Goal: Task Accomplishment & Management: Complete application form

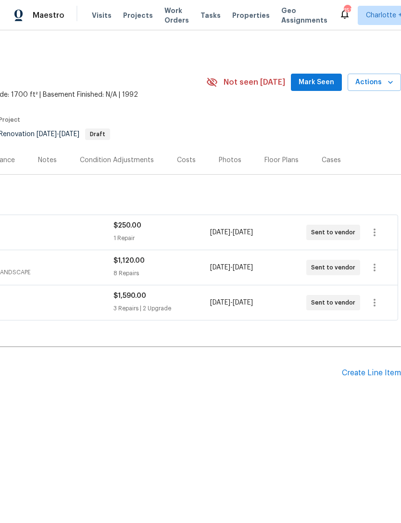
scroll to position [0, 142]
click at [368, 375] on div "Create Line Item" at bounding box center [371, 373] width 59 height 9
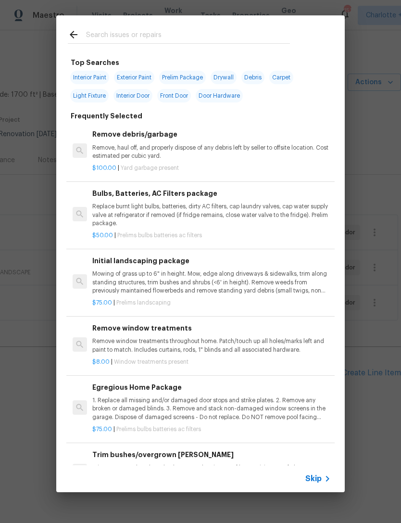
click at [172, 37] on input "text" at bounding box center [188, 36] width 204 height 14
type input "Gen"
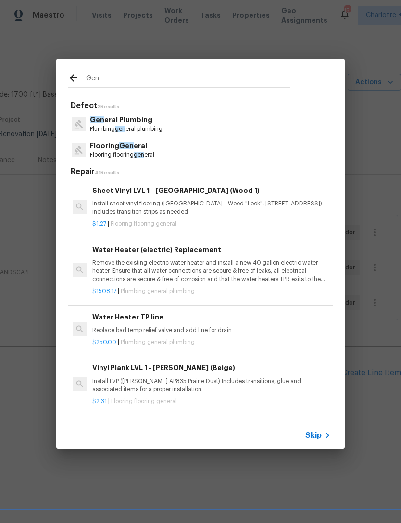
click at [153, 151] on p "Flooring Gen eral" at bounding box center [122, 146] width 64 height 10
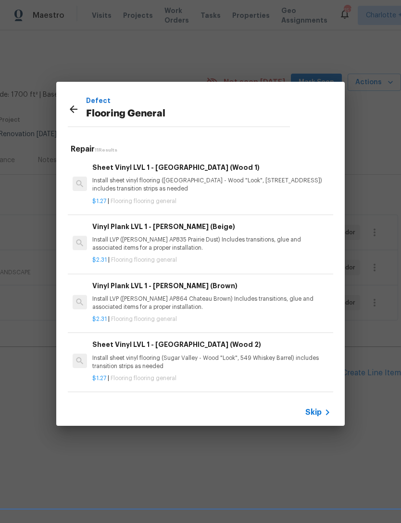
click at [153, 151] on h5 "Repair 11 Results" at bounding box center [202, 149] width 263 height 10
click at [74, 111] on icon at bounding box center [74, 109] width 12 height 12
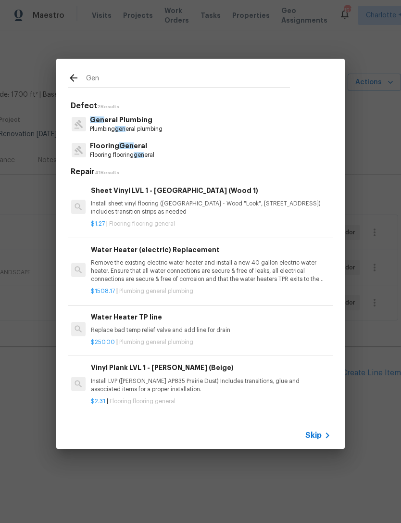
click at [90, 79] on input "Gen" at bounding box center [188, 79] width 204 height 14
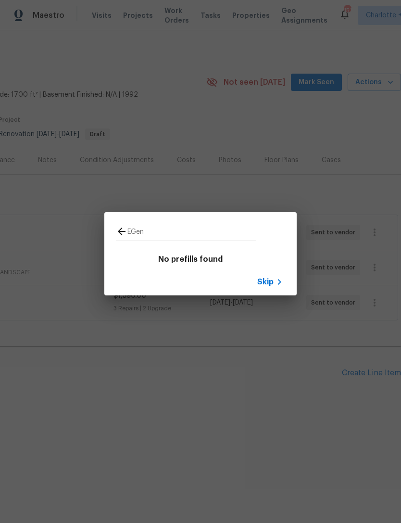
type input "Gen"
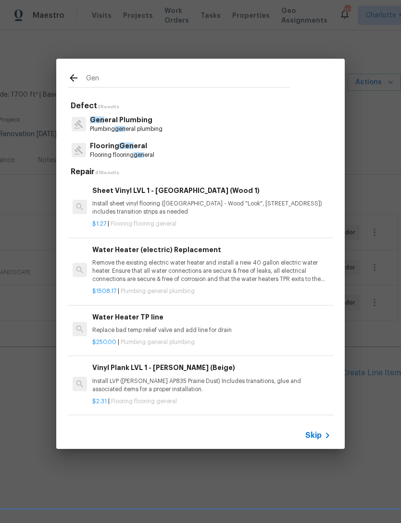
click at [171, 234] on div "Sheet Vinyl LVL 1 - Sugar Valley (Wood 1) Install sheet vinyl flooring (Sugar V…" at bounding box center [200, 207] width 269 height 62
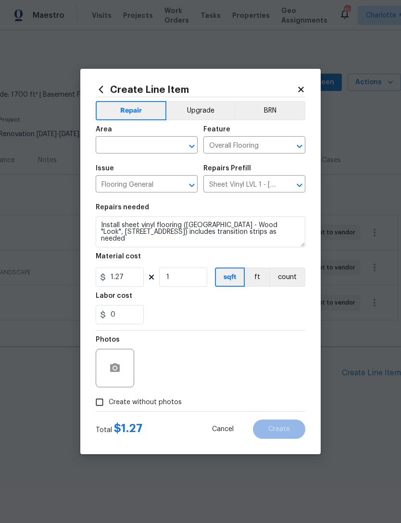
click at [302, 85] on icon at bounding box center [301, 89] width 9 height 9
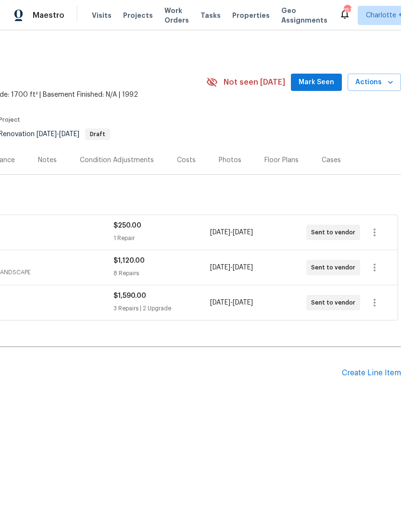
click at [366, 371] on div "Create Line Item" at bounding box center [371, 373] width 59 height 9
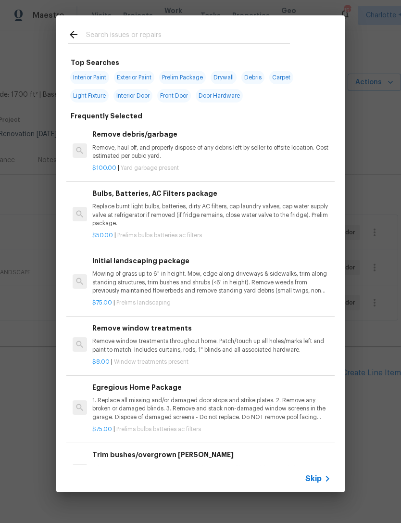
click at [157, 33] on input "text" at bounding box center [188, 36] width 204 height 14
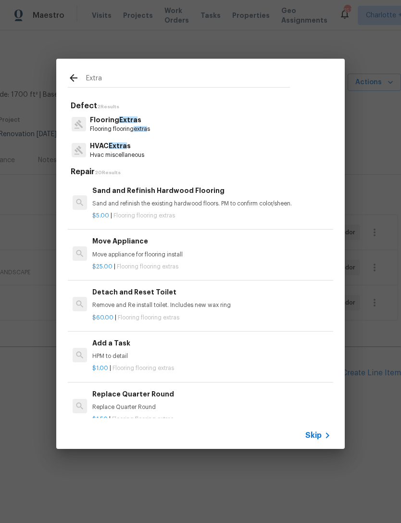
type input "Extra"
click at [175, 117] on div "Flooring Extra s Flooring flooring extra s" at bounding box center [201, 124] width 266 height 26
click at [175, 116] on div "Flooring Extra s Flooring flooring extra s" at bounding box center [201, 124] width 266 height 26
click at [121, 120] on span "Extra" at bounding box center [128, 119] width 18 height 7
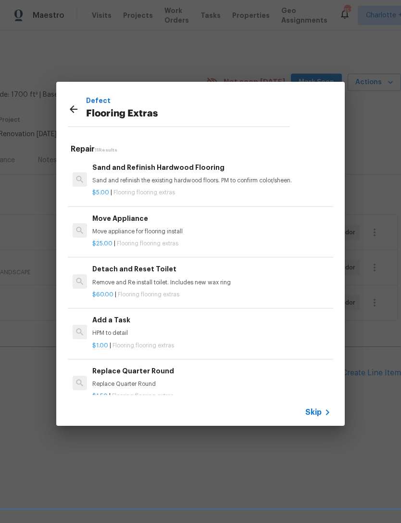
click at [115, 327] on div "Add a Task HPM to detail" at bounding box center [211, 326] width 239 height 23
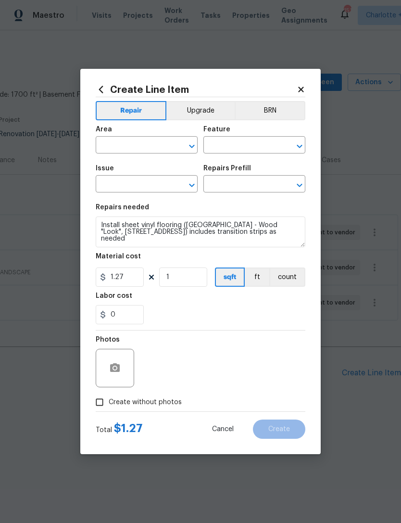
type input "Overall Flooring"
type input "Flooring Extras"
type input "Add a Task $1.00"
type textarea "HPM to detail"
type input "1"
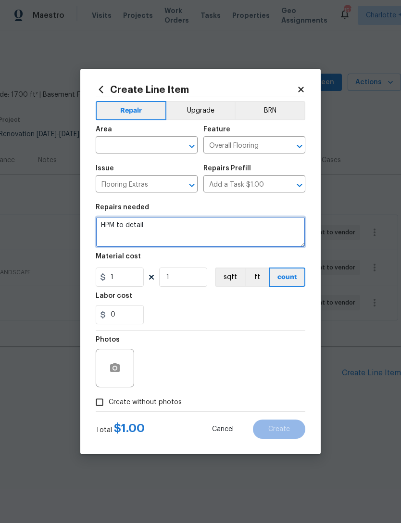
click at [162, 227] on textarea "HPM to detail" at bounding box center [201, 232] width 210 height 31
type textarea "H"
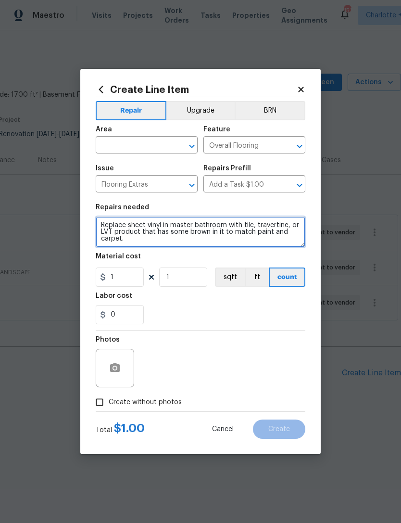
type textarea "Replace sheet vinyl in master bathroom with tile, travertine, or LVT product th…"
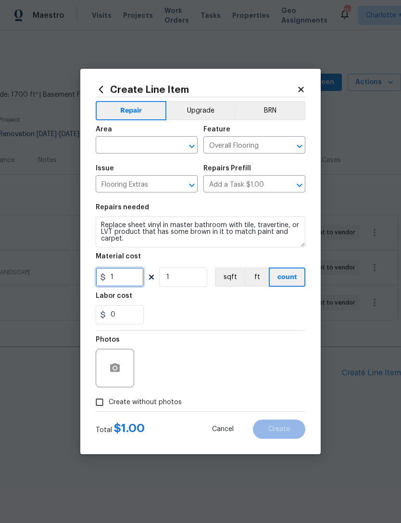
click at [129, 278] on input "1" at bounding box center [120, 277] width 48 height 19
type input "975"
click at [271, 320] on div "0" at bounding box center [201, 314] width 210 height 19
click at [154, 144] on input "text" at bounding box center [133, 146] width 75 height 15
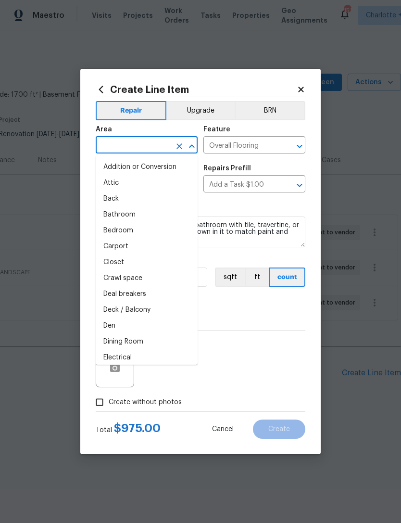
click at [119, 219] on li "Bathroom" at bounding box center [147, 215] width 102 height 16
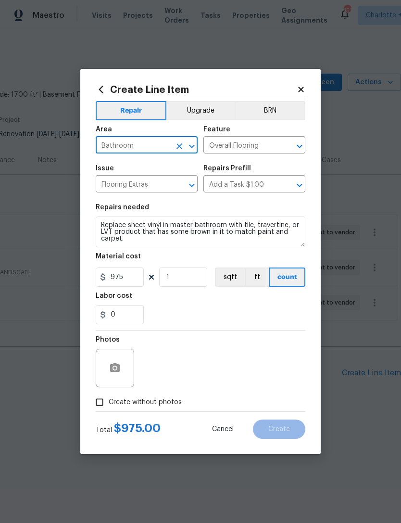
type input "Bathroom"
click at [264, 313] on div "0" at bounding box center [201, 314] width 210 height 19
click at [96, 397] on input "Create without photos" at bounding box center [99, 402] width 18 height 18
checkbox input "true"
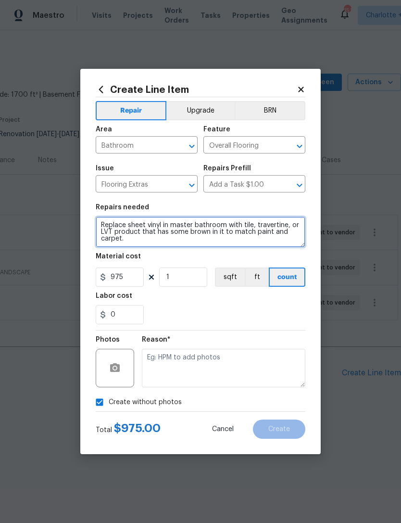
click at [148, 241] on textarea "Replace sheet vinyl in master bathroom with tile, travertine, or LVT product th…" at bounding box center [201, 232] width 210 height 31
type textarea "Replace sheet vinyl in master bathroom with tile, travertine, or LVT product th…"
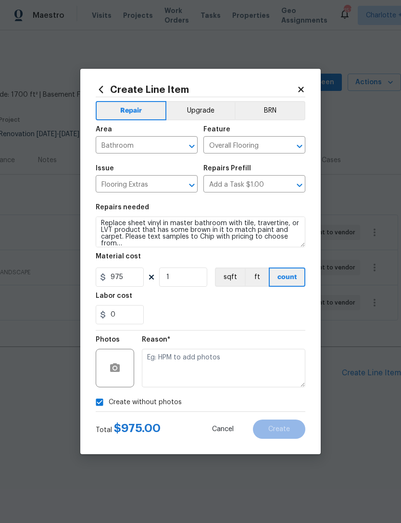
click at [288, 298] on div "Labor cost" at bounding box center [201, 299] width 210 height 13
click at [201, 106] on button "Upgrade" at bounding box center [201, 110] width 69 height 19
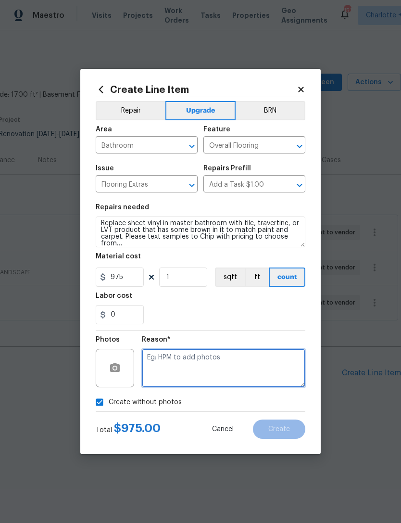
click at [276, 368] on textarea at bounding box center [224, 368] width 164 height 38
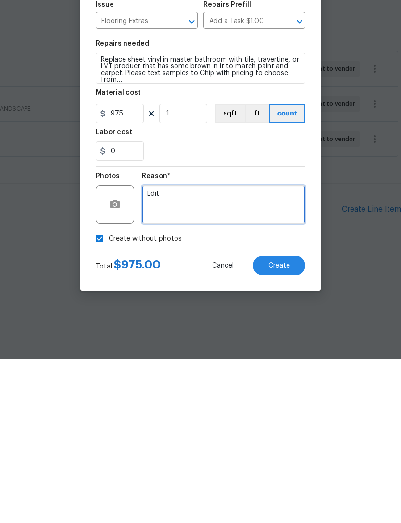
type textarea "Edit"
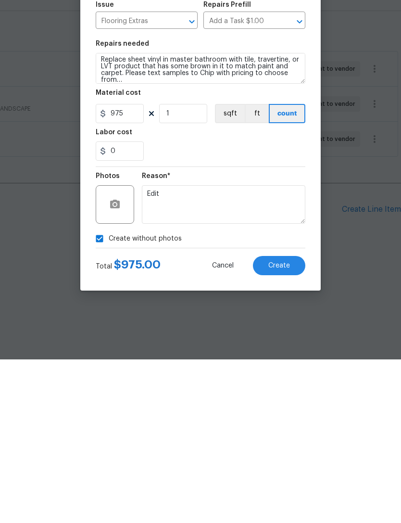
click at [290, 331] on div "Reason* Edit" at bounding box center [224, 362] width 164 height 63
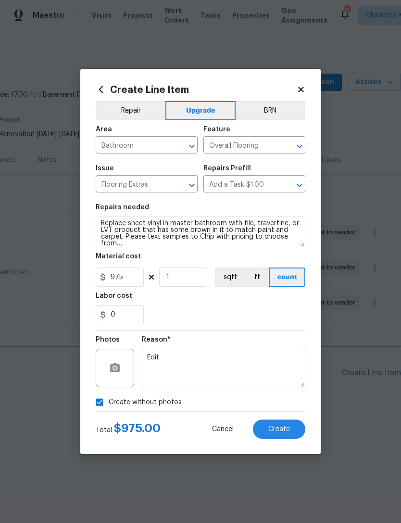
click at [282, 432] on span "Create" at bounding box center [280, 429] width 22 height 7
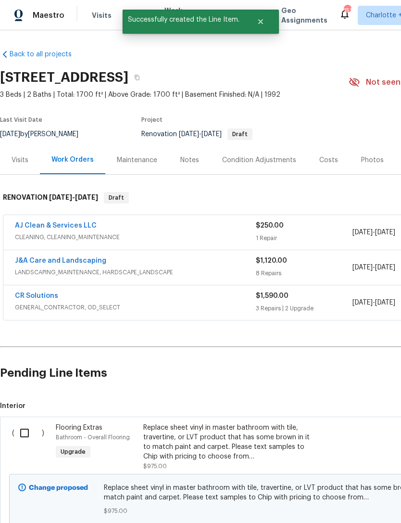
scroll to position [0, 0]
click at [25, 433] on input "checkbox" at bounding box center [27, 433] width 27 height 20
checkbox input "true"
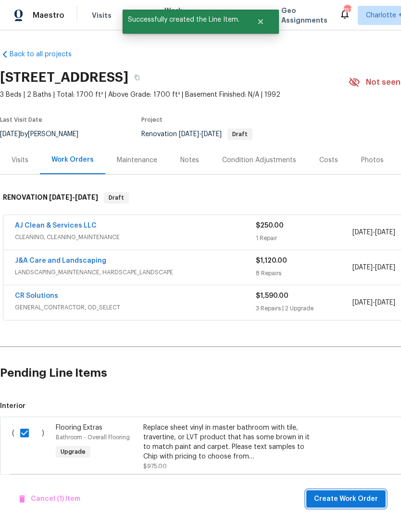
click at [361, 499] on span "Create Work Order" at bounding box center [346, 499] width 64 height 12
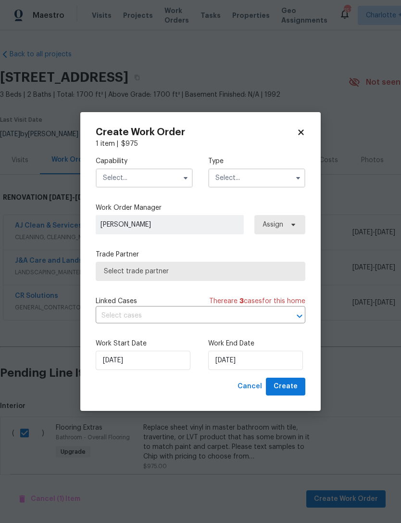
click at [161, 173] on input "text" at bounding box center [144, 177] width 97 height 19
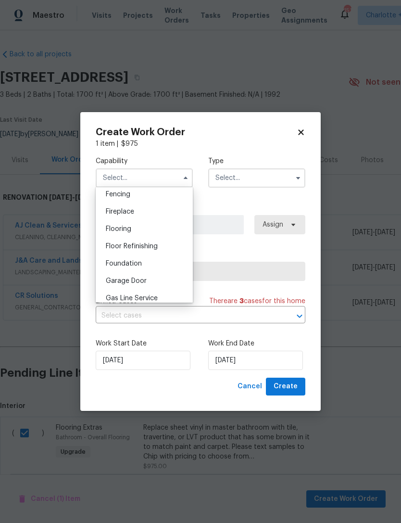
scroll to position [335, 0]
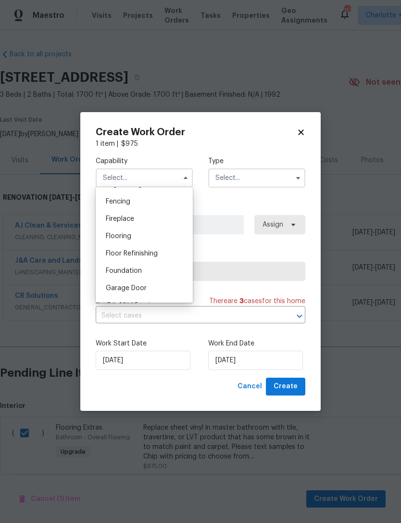
click at [135, 233] on div "Flooring" at bounding box center [144, 236] width 92 height 17
type input "Flooring"
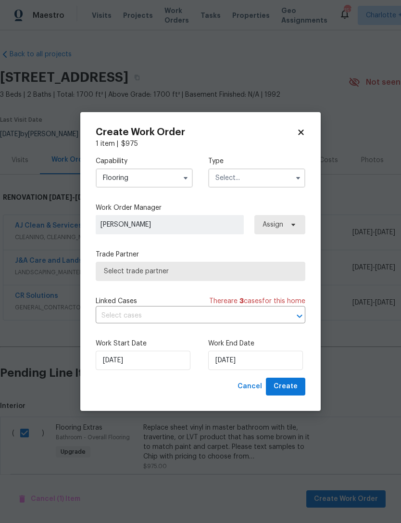
click at [242, 173] on input "text" at bounding box center [256, 177] width 97 height 19
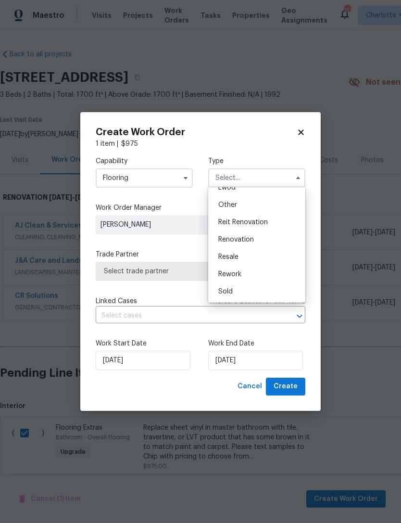
scroll to position [115, 0]
click at [243, 239] on span "Renovation" at bounding box center [236, 239] width 36 height 7
type input "Renovation"
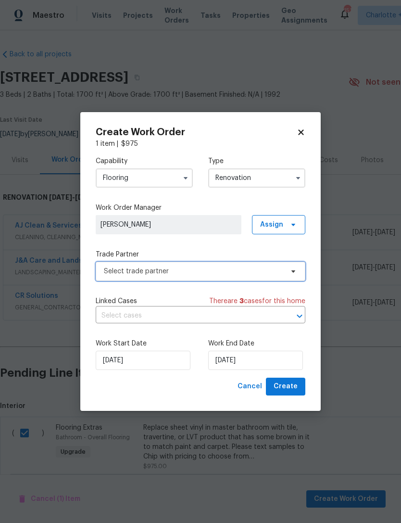
click at [221, 272] on span "Select trade partner" at bounding box center [194, 272] width 180 height 10
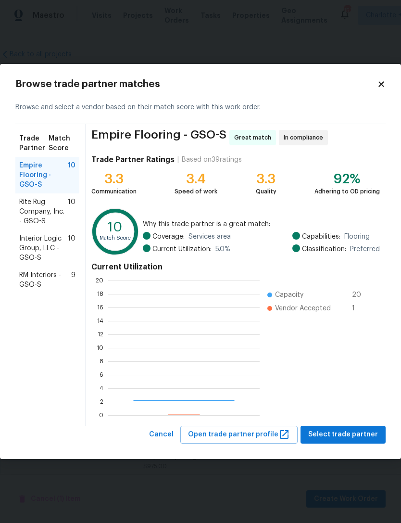
scroll to position [135, 152]
click at [22, 279] on span "RM Interiors - GSO-S" at bounding box center [45, 279] width 52 height 19
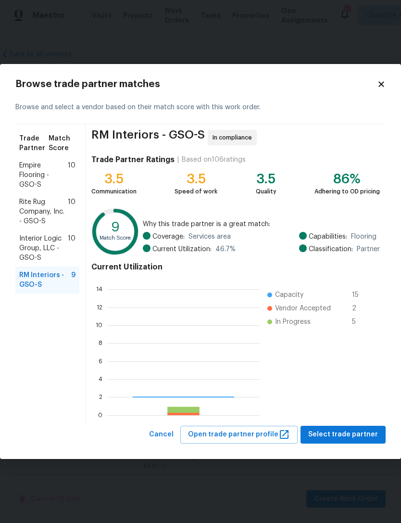
scroll to position [135, 153]
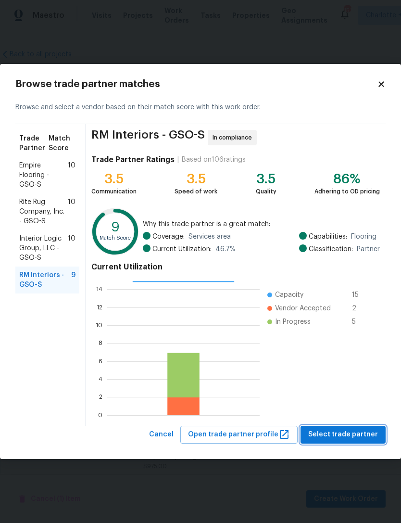
click at [350, 434] on span "Select trade partner" at bounding box center [343, 435] width 70 height 12
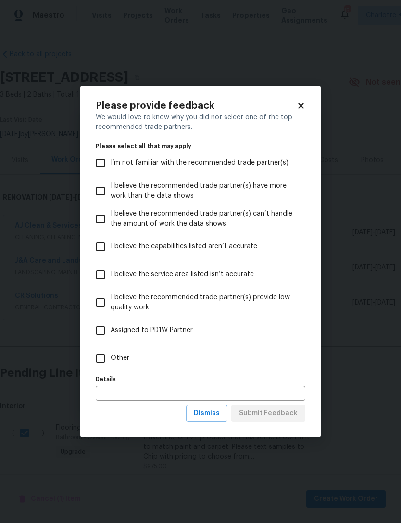
click at [96, 245] on input "I believe the capabilities listed aren’t accurate" at bounding box center [100, 247] width 20 height 20
checkbox input "true"
click at [216, 412] on span "Dismiss" at bounding box center [207, 414] width 26 height 12
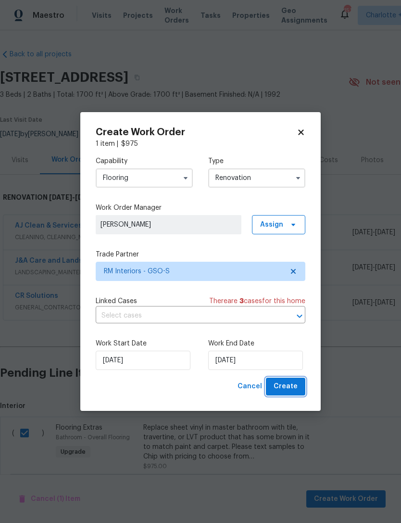
click at [293, 386] on span "Create" at bounding box center [286, 387] width 24 height 12
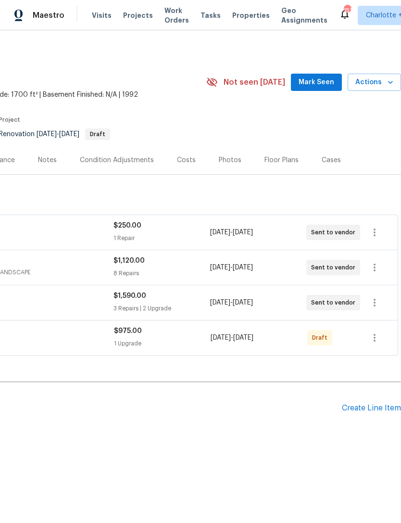
scroll to position [0, 142]
click at [377, 339] on icon "button" at bounding box center [375, 338] width 12 height 12
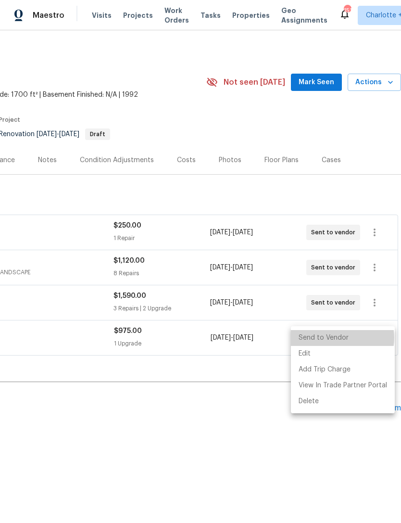
click at [339, 338] on li "Send to Vendor" at bounding box center [343, 338] width 104 height 16
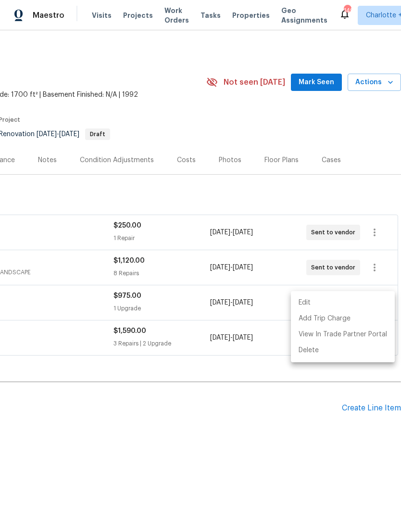
click at [310, 408] on div at bounding box center [200, 261] width 401 height 523
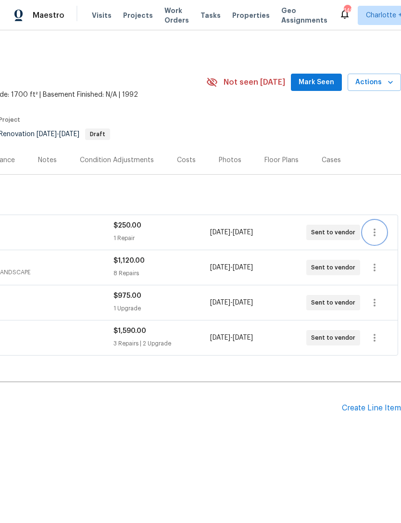
click at [373, 236] on icon "button" at bounding box center [375, 233] width 12 height 12
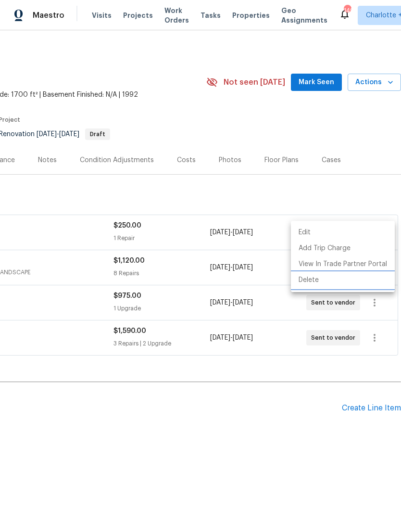
click at [308, 282] on li "Delete" at bounding box center [343, 280] width 104 height 16
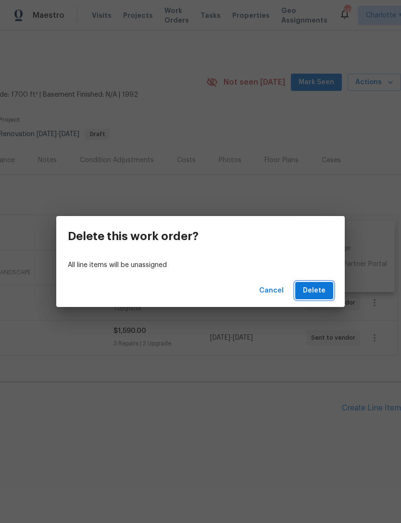
click at [317, 287] on span "Delete" at bounding box center [314, 291] width 23 height 12
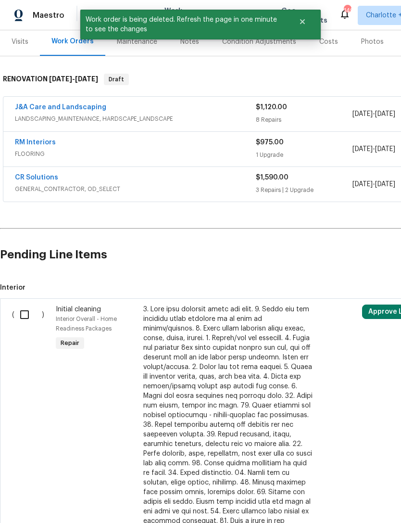
scroll to position [119, 0]
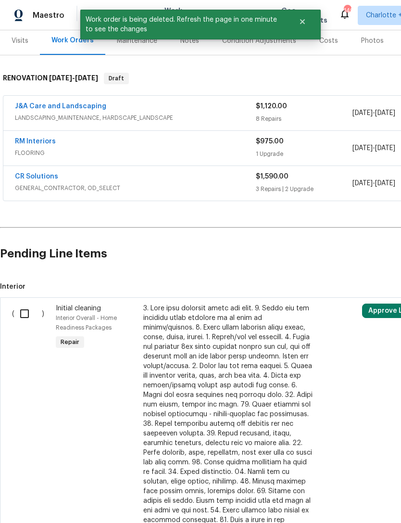
click at [23, 310] on input "checkbox" at bounding box center [27, 314] width 27 height 20
checkbox input "true"
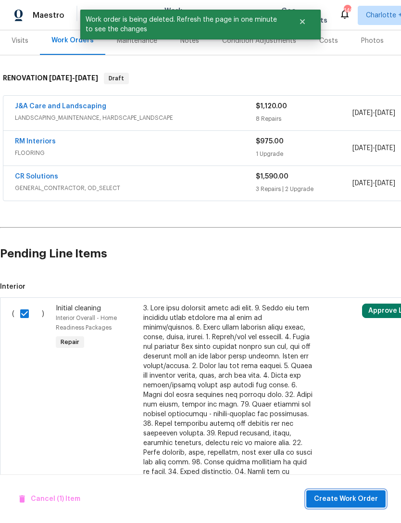
click at [347, 497] on span "Create Work Order" at bounding box center [346, 499] width 64 height 12
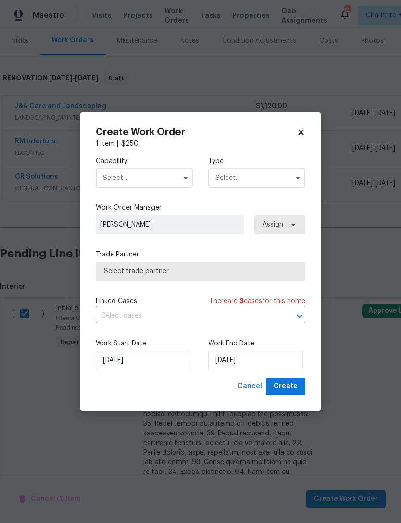
click at [144, 178] on input "text" at bounding box center [144, 177] width 97 height 19
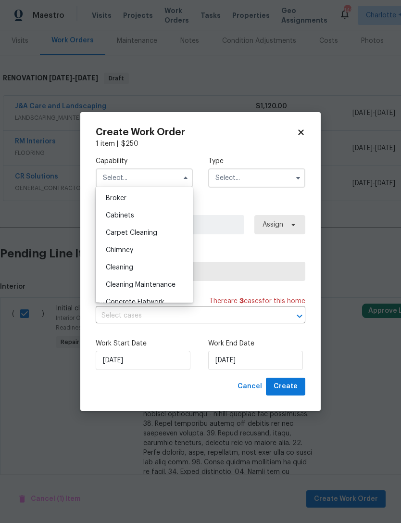
scroll to position [71, 0]
click at [127, 265] on span "Cleaning" at bounding box center [119, 265] width 27 height 7
type input "Cleaning"
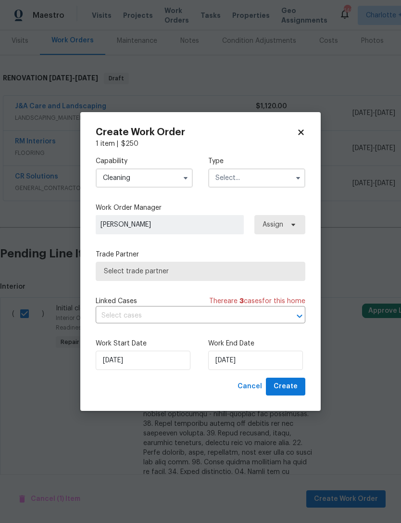
click at [252, 179] on input "text" at bounding box center [256, 177] width 97 height 19
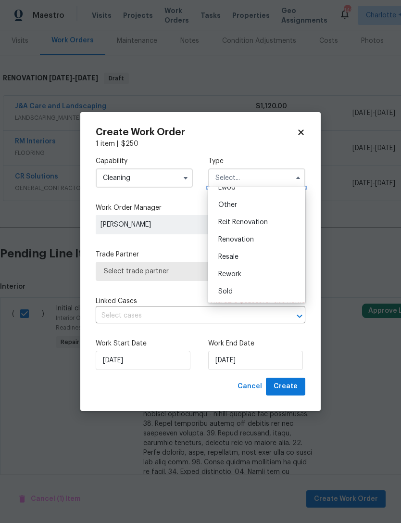
scroll to position [115, 0]
click at [249, 239] on span "Renovation" at bounding box center [236, 239] width 36 height 7
type input "Renovation"
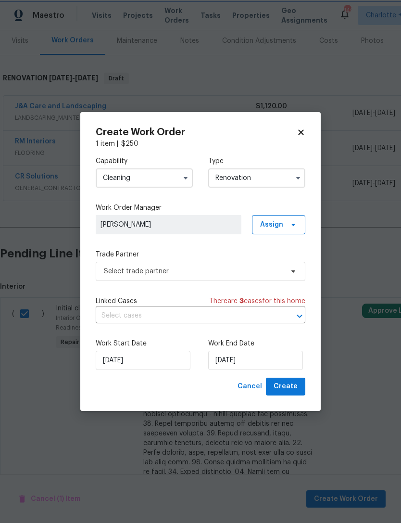
scroll to position [0, 0]
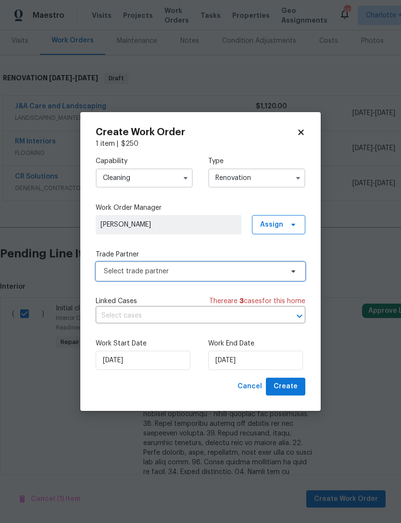
click at [178, 269] on span "Select trade partner" at bounding box center [194, 272] width 180 height 10
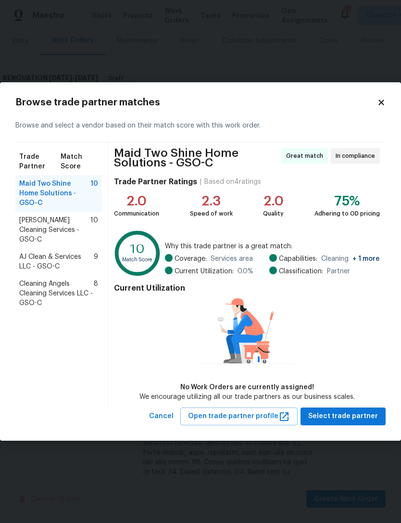
click at [83, 279] on span "Cleaning Angels Cleaning Services LLC - GSO-C" at bounding box center [56, 293] width 75 height 29
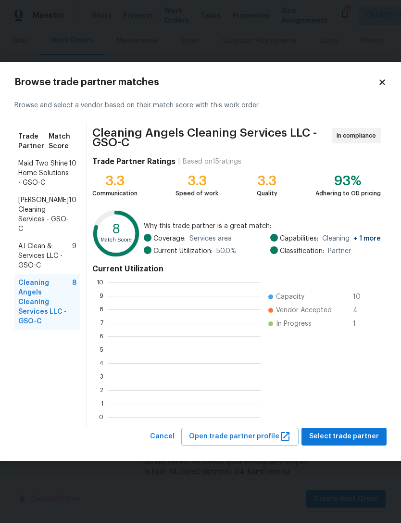
scroll to position [1, 1]
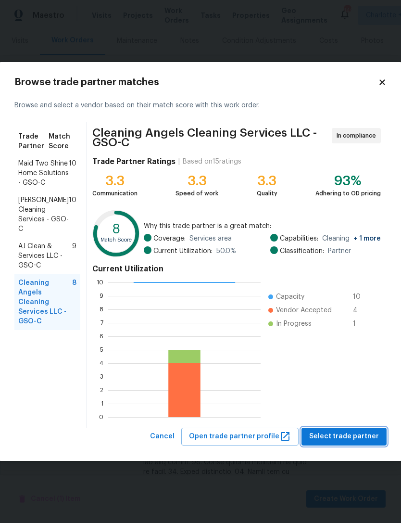
click at [353, 436] on span "Select trade partner" at bounding box center [344, 437] width 70 height 12
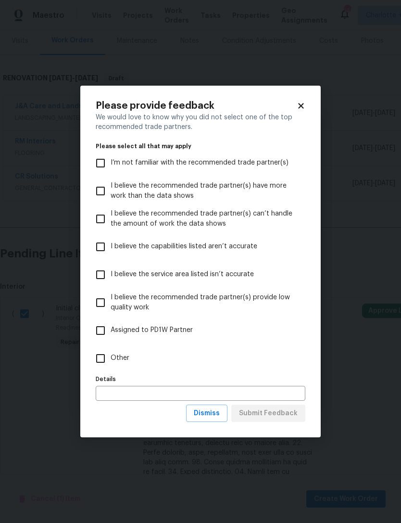
click at [101, 276] on input "I believe the service area listed isn’t accurate" at bounding box center [100, 275] width 20 height 20
checkbox input "true"
click at [215, 413] on span "Dismiss" at bounding box center [207, 414] width 26 height 12
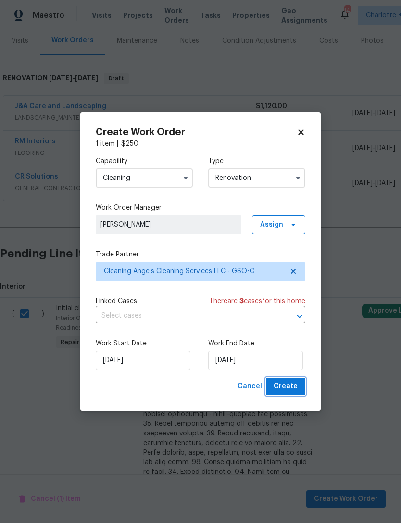
click at [293, 388] on span "Create" at bounding box center [286, 387] width 24 height 12
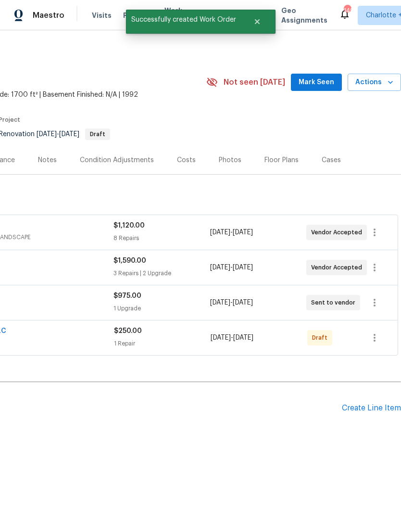
scroll to position [0, 142]
click at [377, 336] on icon "button" at bounding box center [375, 338] width 12 height 12
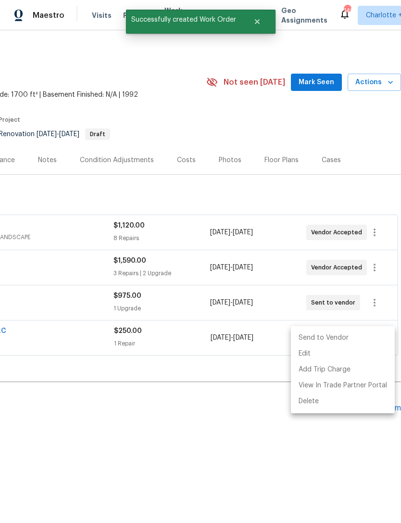
click at [331, 337] on li "Send to Vendor" at bounding box center [343, 338] width 104 height 16
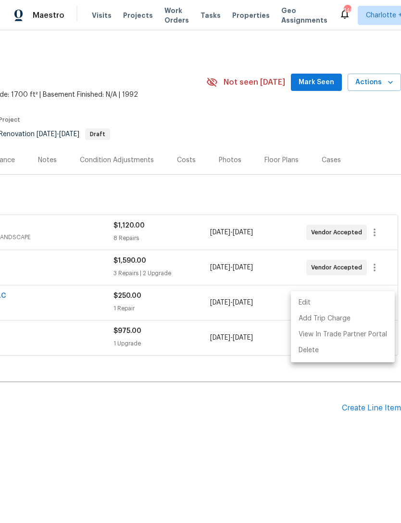
click at [255, 406] on div at bounding box center [200, 261] width 401 height 523
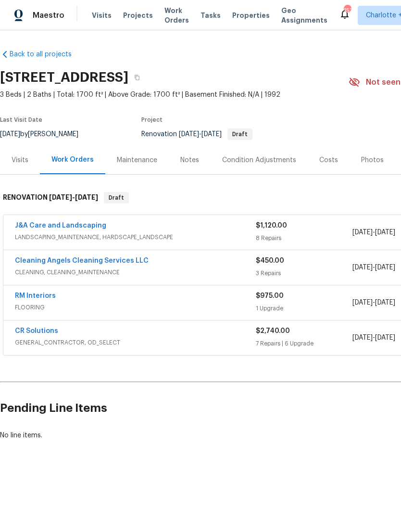
click at [93, 15] on span "Visits" at bounding box center [102, 16] width 20 height 10
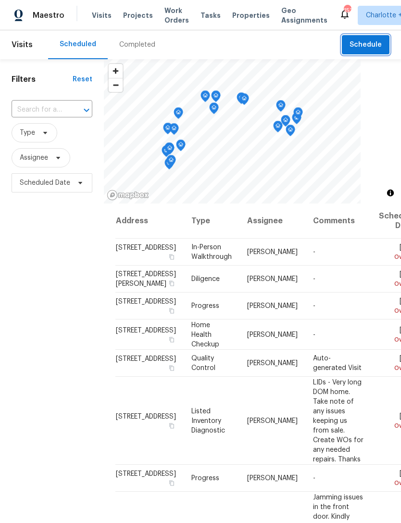
click at [361, 48] on span "Schedule" at bounding box center [366, 45] width 32 height 12
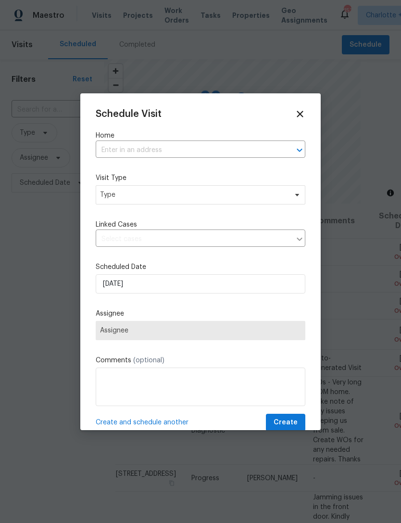
click at [213, 150] on input "text" at bounding box center [187, 150] width 183 height 15
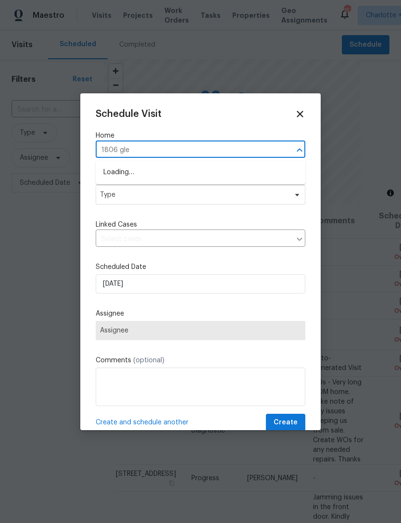
type input "1806 glen"
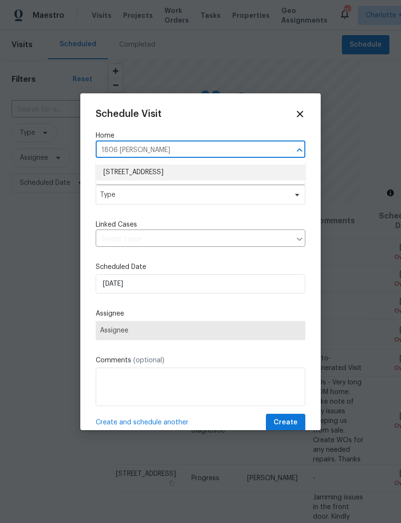
click at [222, 172] on li "1806 Glenside Dr, Greensboro, NC 27405" at bounding box center [201, 173] width 210 height 16
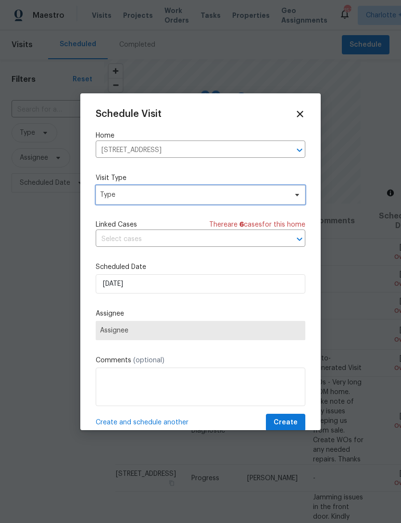
click at [211, 189] on span "Type" at bounding box center [201, 194] width 210 height 19
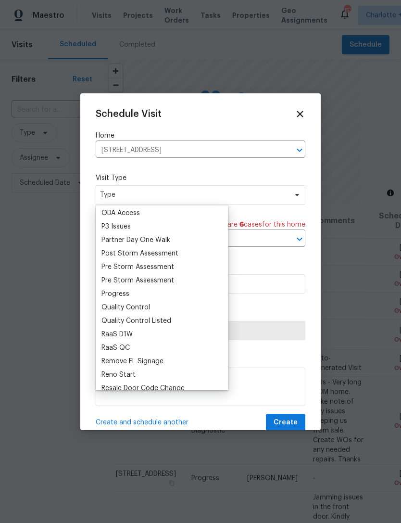
scroll to position [570, 0]
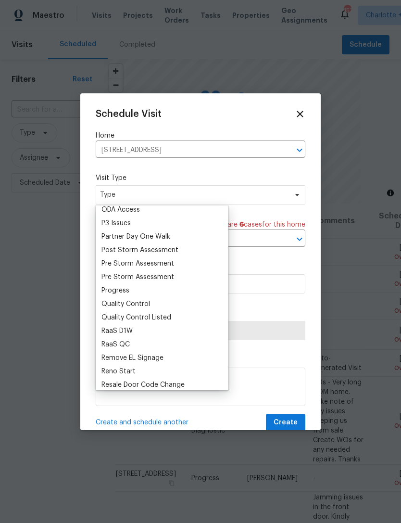
click at [128, 289] on div "Progress" at bounding box center [116, 291] width 28 height 10
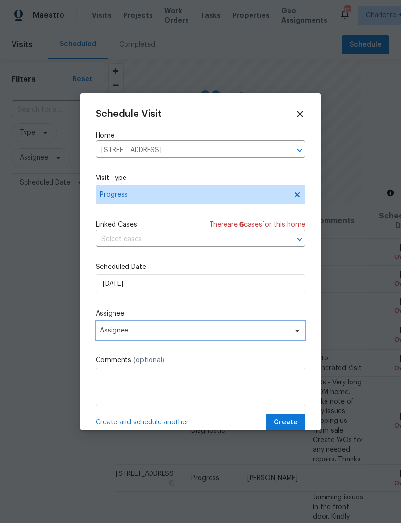
click at [156, 333] on span "Assignee" at bounding box center [194, 331] width 189 height 8
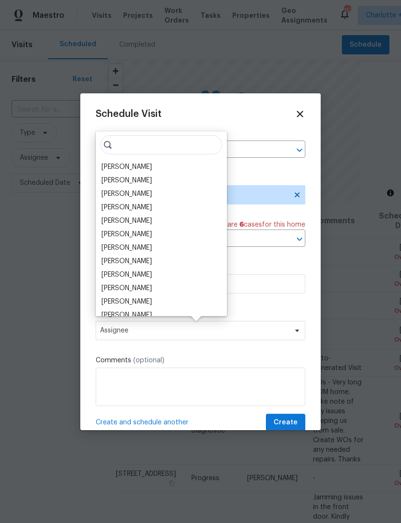
click at [134, 164] on div "[PERSON_NAME]" at bounding box center [127, 167] width 51 height 10
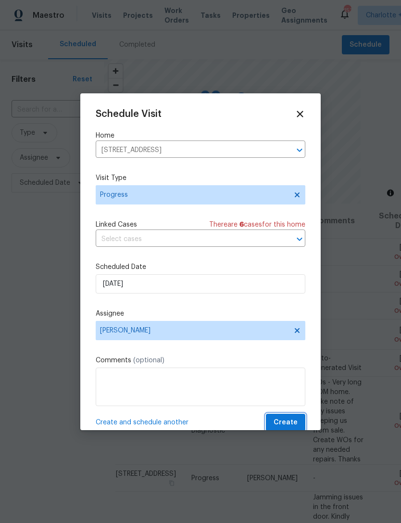
click at [288, 423] on span "Create" at bounding box center [286, 423] width 24 height 12
